Goal: Task Accomplishment & Management: Manage account settings

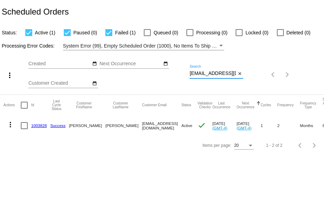
scroll to position [0, 10]
drag, startPoint x: 189, startPoint y: 73, endPoint x: 287, endPoint y: 61, distance: 98.8
click at [256, 77] on div "more_vert Sep Jan Feb Mar [DATE]" at bounding box center [162, 72] width 324 height 44
paste input "[EMAIL_ADDRESS]"
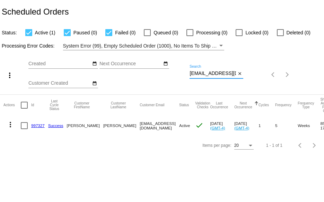
click at [268, 74] on div "more_vert Sep Jan Feb Mar [DATE]" at bounding box center [162, 72] width 324 height 44
paste input "rdalton001@cfl.rr"
click at [276, 77] on div "more_vert Sep Jan Feb Mar [DATE]" at bounding box center [162, 72] width 324 height 44
paste input "[EMAIL_ADDRESS]"
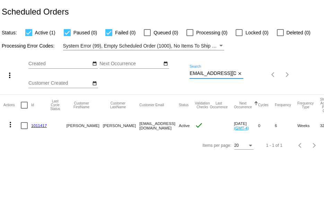
type input "[EMAIL_ADDRESS][DOMAIN_NAME]"
click at [41, 124] on link "1011417" at bounding box center [39, 125] width 16 height 5
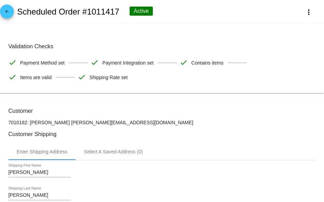
click at [7, 10] on mat-icon "arrow_back" at bounding box center [7, 13] width 8 height 8
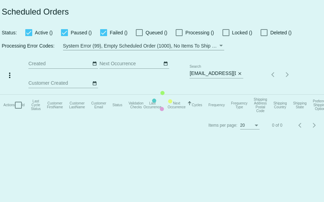
checkbox input "true"
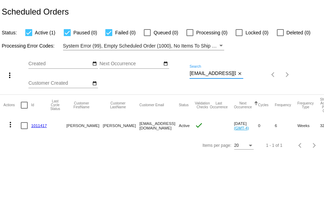
scroll to position [0, 1]
drag, startPoint x: 190, startPoint y: 72, endPoint x: 257, endPoint y: 73, distance: 66.5
click at [256, 73] on div "more_vert Sep Jan Feb Mar [DATE]" at bounding box center [162, 72] width 324 height 44
paste input "rdalton001@cfl.rr"
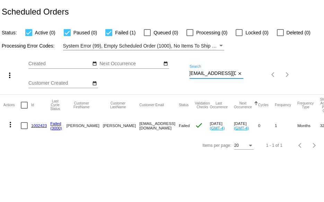
type input "[EMAIL_ADDRESS][DOMAIN_NAME]"
click at [34, 123] on link "1002423" at bounding box center [39, 125] width 16 height 5
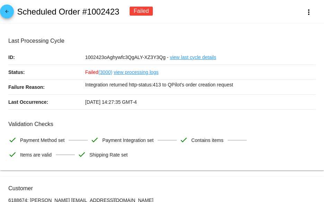
click at [12, 15] on div "arrow_back Scheduled Order #1002423 Failed more_vert" at bounding box center [162, 12] width 324 height 24
click at [3, 11] on mat-icon "arrow_back" at bounding box center [7, 13] width 8 height 8
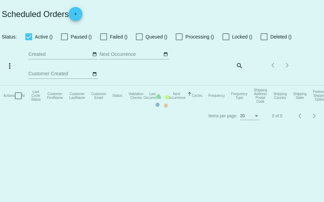
checkbox input "true"
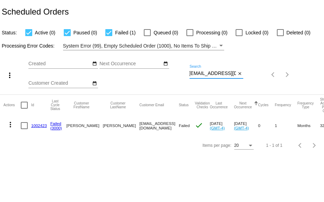
drag, startPoint x: 189, startPoint y: 73, endPoint x: 258, endPoint y: 77, distance: 69.1
click at [258, 77] on div "more_vert Sep Jan Feb Mar [DATE]" at bounding box center [162, 72] width 324 height 44
paste input "[EMAIL_ADDRESS]"
drag, startPoint x: 190, startPoint y: 73, endPoint x: 244, endPoint y: 74, distance: 53.3
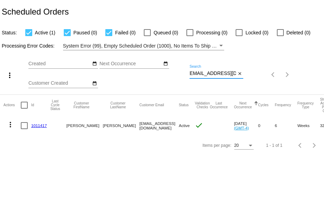
click at [244, 74] on div "more_vert Sep Jan Feb Mar [DATE]" at bounding box center [162, 72] width 324 height 44
paste input "[PERSON_NAME][EMAIL_ADDRESS][DOMAIN_NAME]"
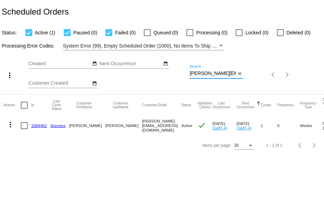
scroll to position [0, 15]
drag, startPoint x: 190, startPoint y: 73, endPoint x: 266, endPoint y: 75, distance: 76.2
click at [263, 75] on div "more_vert Sep Jan Feb Mar [DATE]" at bounding box center [162, 72] width 324 height 44
paste input "[EMAIL_ADDRESS]"
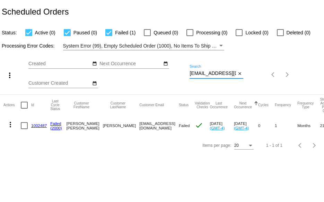
scroll to position [0, 4]
drag, startPoint x: 190, startPoint y: 72, endPoint x: 266, endPoint y: 76, distance: 76.0
click at [266, 76] on div "more_vert Sep Jan Feb Mar [DATE]" at bounding box center [162, 72] width 324 height 44
drag, startPoint x: 189, startPoint y: 74, endPoint x: 264, endPoint y: 78, distance: 74.9
click at [262, 79] on div "more_vert Sep Jan Feb Mar [DATE]" at bounding box center [162, 72] width 324 height 44
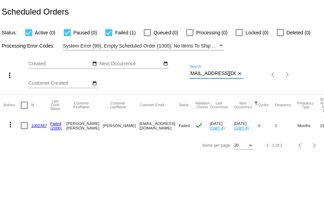
paste input "[EMAIL_ADDRESS][DOMAIN_NAME]"
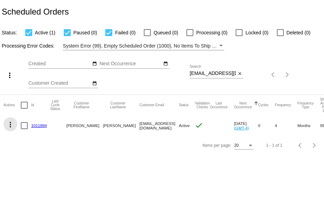
click at [11, 123] on mat-icon "more_vert" at bounding box center [10, 124] width 8 height 8
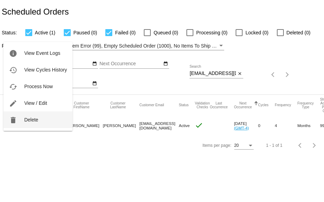
click at [21, 122] on button "delete Delete" at bounding box center [37, 119] width 69 height 17
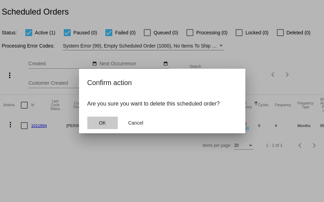
click at [98, 119] on button "OK" at bounding box center [102, 122] width 30 height 12
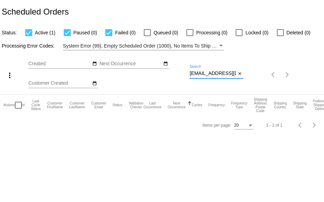
drag, startPoint x: 234, startPoint y: 73, endPoint x: 139, endPoint y: 73, distance: 95.6
click at [139, 73] on div "more_vert Sep Jan Feb Mar [DATE]" at bounding box center [162, 72] width 324 height 44
paste input "[EMAIL_ADDRESS][DOMAIN_NAME]"
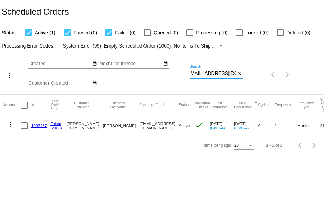
type input "[EMAIL_ADDRESS][DOMAIN_NAME]"
click at [37, 124] on link "1002487" at bounding box center [39, 125] width 16 height 5
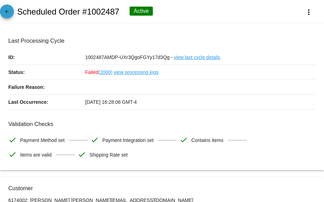
click at [10, 15] on mat-icon "arrow_back" at bounding box center [7, 13] width 8 height 8
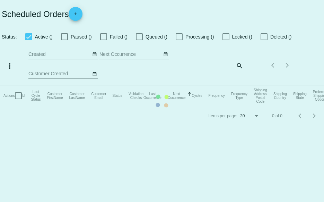
checkbox input "true"
